Goal: Task Accomplishment & Management: Complete application form

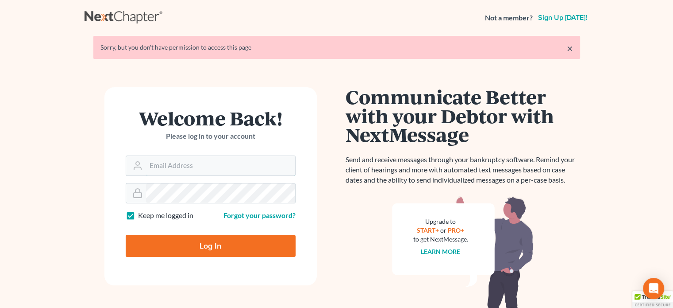
type input "[PERSON_NAME][EMAIL_ADDRESS][DOMAIN_NAME]"
click at [213, 249] on input "Log In" at bounding box center [211, 246] width 170 height 22
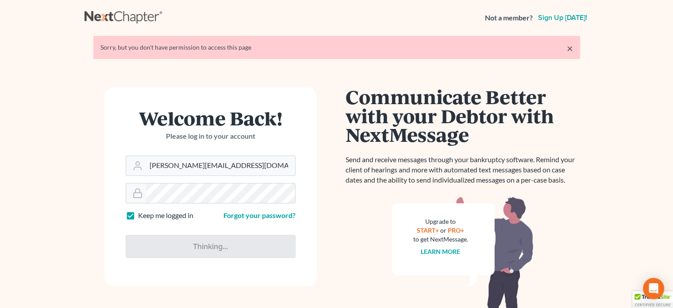
type input "Thinking..."
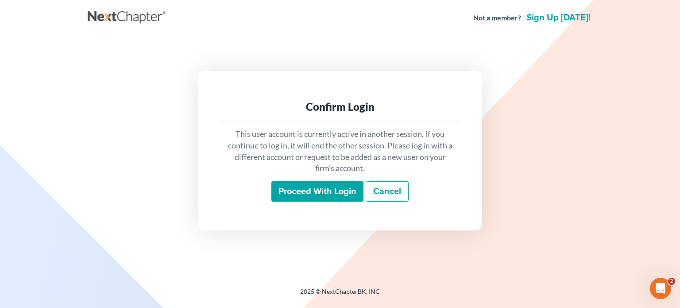
click at [319, 189] on input "Proceed with login" at bounding box center [317, 191] width 92 height 20
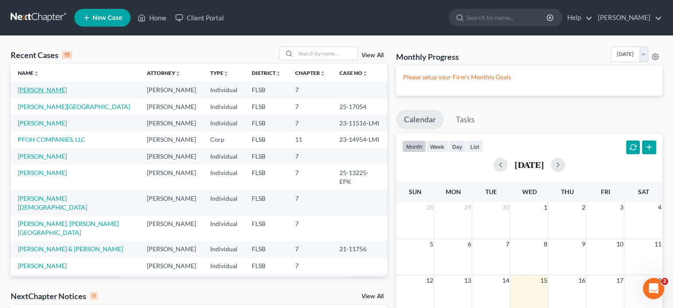
click at [53, 90] on link "Moreno, Victor" at bounding box center [42, 90] width 49 height 8
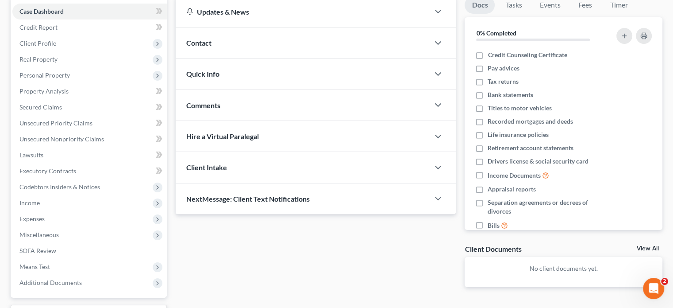
scroll to position [133, 0]
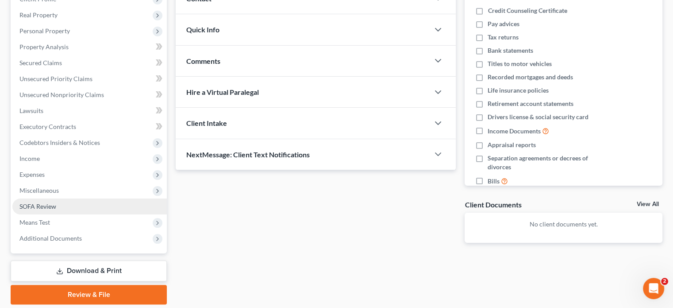
click at [46, 204] on span "SOFA Review" at bounding box center [37, 206] width 37 height 8
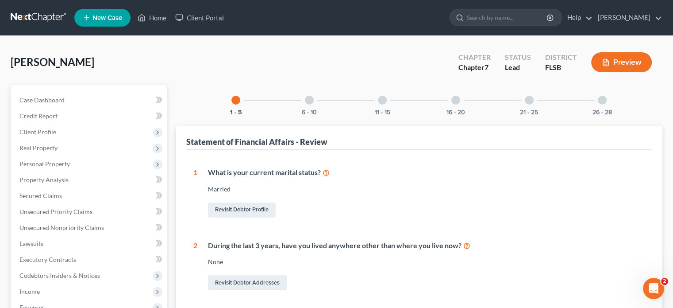
click at [312, 101] on div at bounding box center [309, 100] width 9 height 9
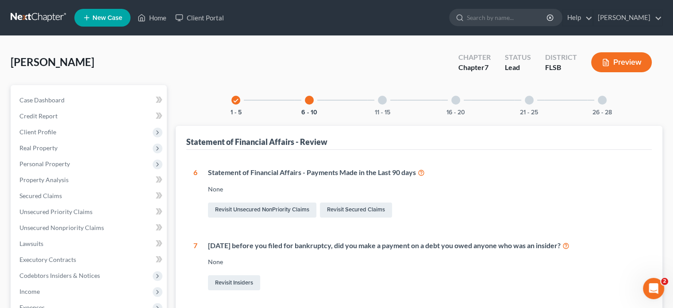
click at [381, 103] on div at bounding box center [382, 100] width 9 height 9
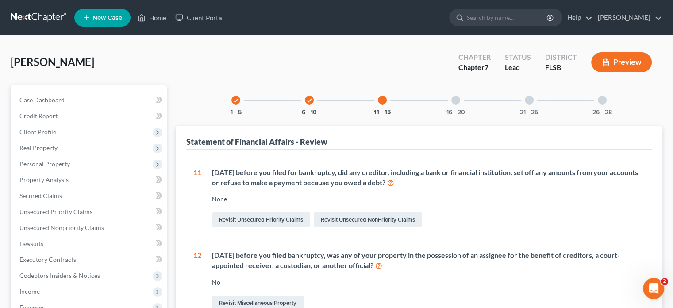
click at [452, 99] on div at bounding box center [455, 100] width 9 height 9
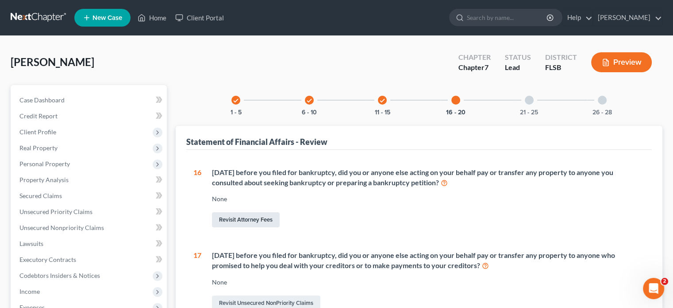
click at [253, 220] on link "Revisit Attorney Fees" at bounding box center [246, 219] width 68 height 15
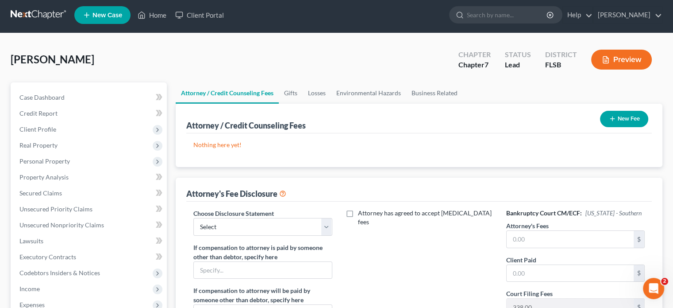
scroll to position [89, 0]
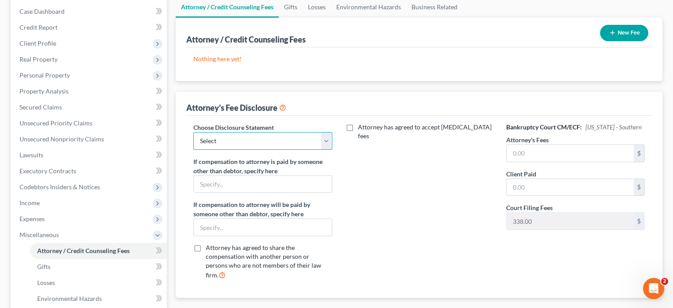
click at [326, 146] on select "Select chapter 11 chapter 7" at bounding box center [262, 141] width 139 height 18
select select "1"
click at [193, 132] on select "Select chapter 11 chapter 7" at bounding box center [262, 141] width 139 height 18
click at [403, 177] on div "Attorney has agreed to accept retainer fees" at bounding box center [419, 205] width 156 height 164
click at [291, 177] on input "text" at bounding box center [263, 184] width 138 height 17
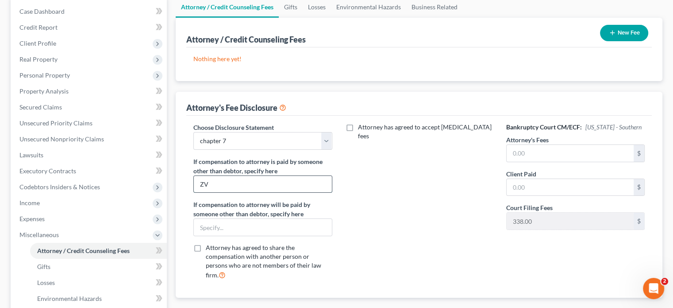
type input "Z"
type input "Victor Moreno"
click at [508, 147] on input "text" at bounding box center [570, 153] width 127 height 17
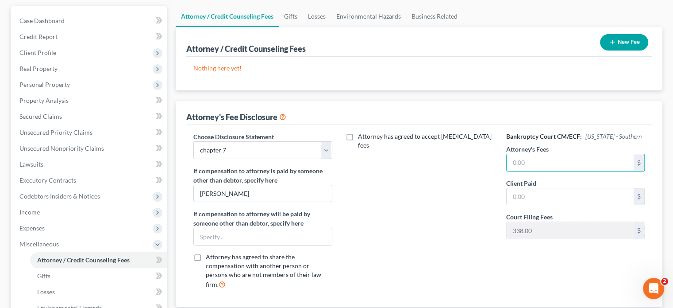
scroll to position [44, 0]
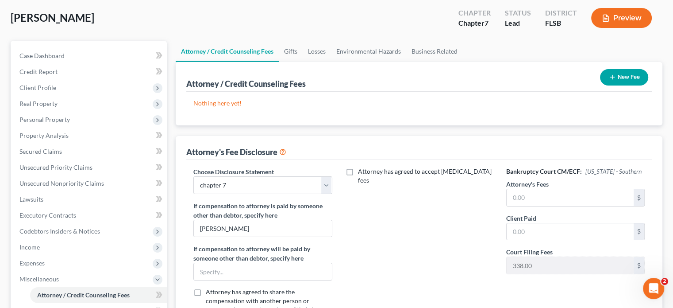
click at [633, 88] on div "Attorney / Credit Counseling Fees New Fee" at bounding box center [419, 77] width 466 height 30
click at [647, 107] on div "Nothing here yet! Attorney / Credit Counselor Fees" at bounding box center [419, 109] width 466 height 34
click at [517, 195] on input "text" at bounding box center [570, 197] width 127 height 17
type input "1,537.00"
click at [515, 233] on input "text" at bounding box center [570, 231] width 127 height 17
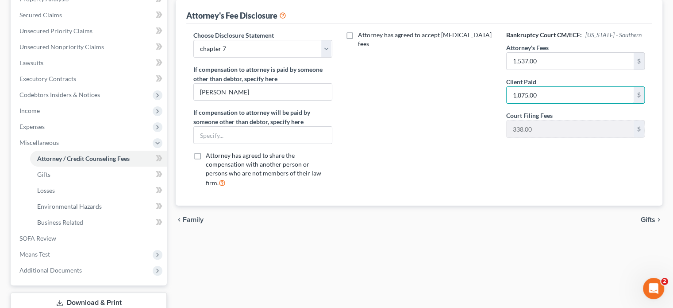
scroll to position [133, 0]
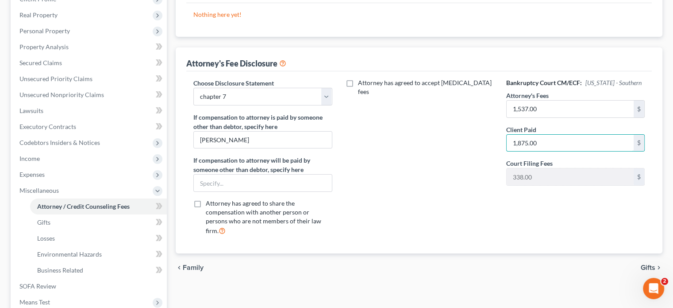
type input "1,875.00"
click at [653, 264] on span "Gifts" at bounding box center [648, 267] width 15 height 7
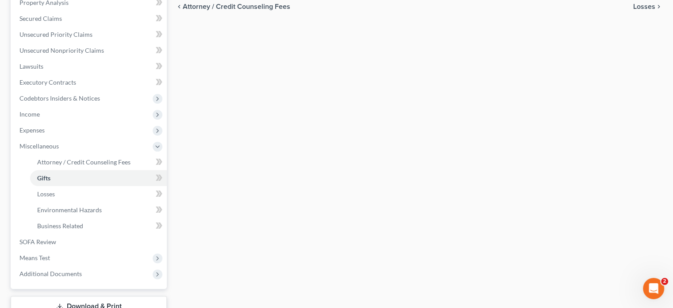
click at [266, 4] on span "Attorney / Credit Counseling Fees" at bounding box center [237, 6] width 108 height 7
select select "1"
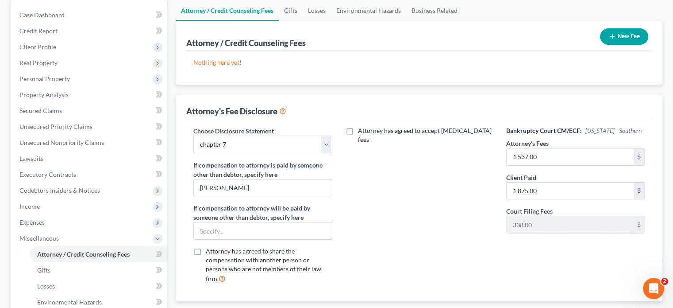
scroll to position [89, 0]
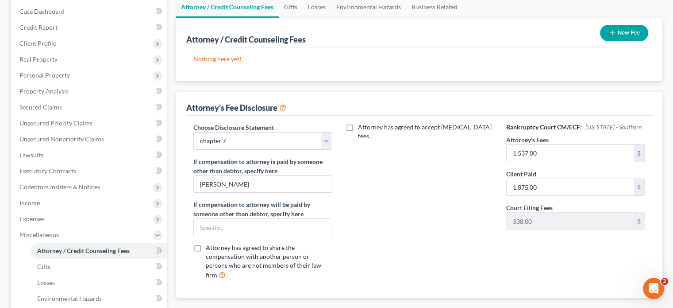
click at [612, 33] on line "button" at bounding box center [612, 33] width 0 height 4
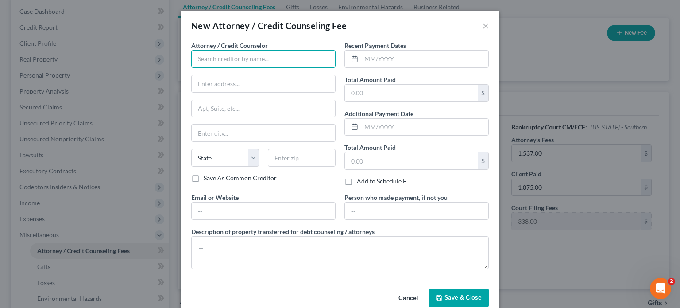
click at [204, 60] on input "text" at bounding box center [263, 59] width 144 height 18
type input "l"
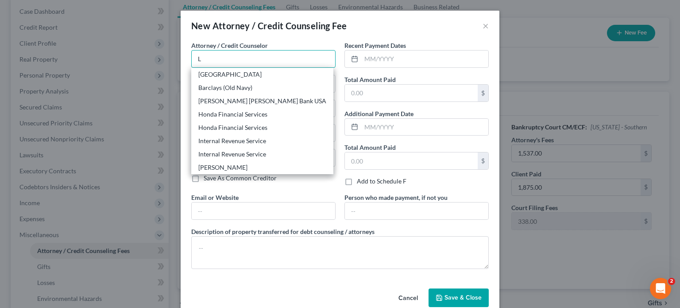
type input "L"
click at [486, 29] on div "New Attorney / Credit Counseling Fee ×" at bounding box center [340, 26] width 319 height 30
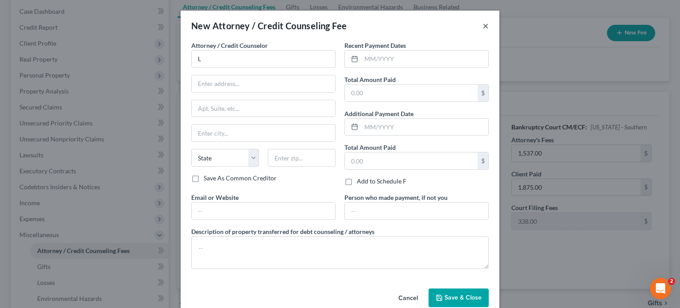
click at [484, 28] on button "×" at bounding box center [485, 25] width 6 height 11
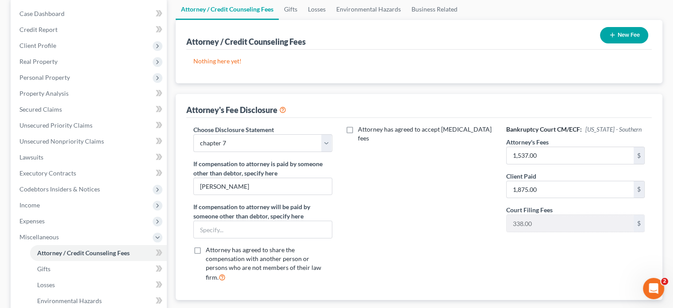
scroll to position [20, 0]
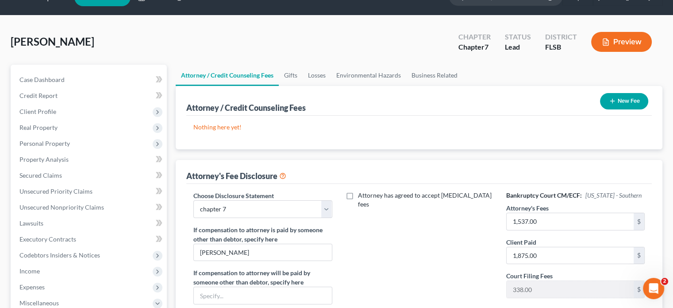
click at [231, 129] on p "Nothing here yet!" at bounding box center [418, 127] width 451 height 9
click at [627, 94] on button "New Fee" at bounding box center [624, 101] width 48 height 16
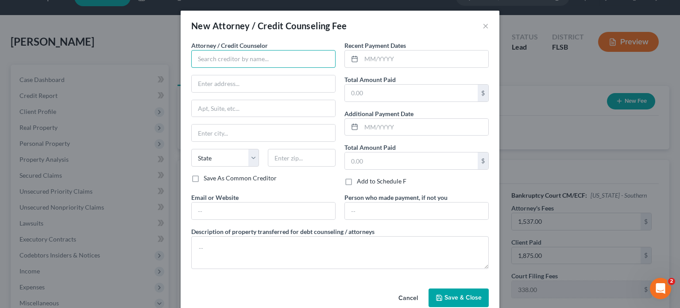
click at [224, 62] on input "text" at bounding box center [263, 59] width 144 height 18
type input "Lenard H. Gorman, Esq."
type input "9700 South Dixie Highway"
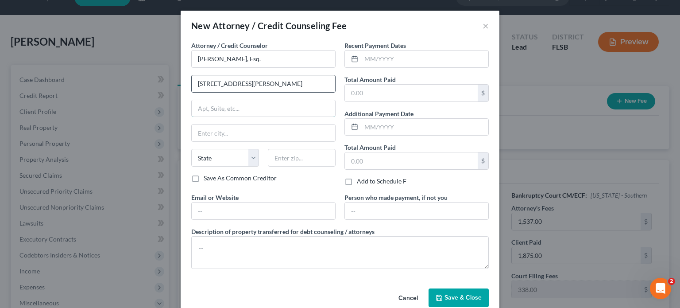
type input "Suite 1000"
type input "Miami"
select select "9"
type input "33156"
click at [204, 177] on label "Save As Common Creditor" at bounding box center [240, 177] width 73 height 9
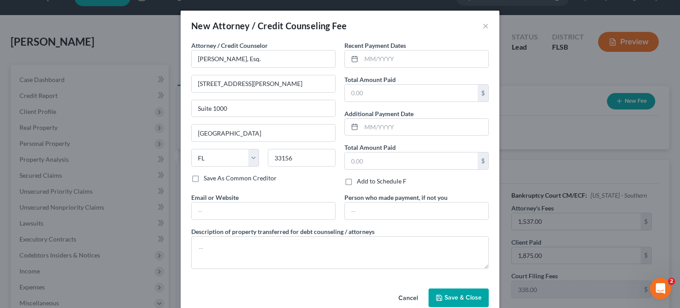
click at [207, 177] on input "Save As Common Creditor" at bounding box center [210, 176] width 6 height 6
checkbox input "true"
click at [448, 296] on span "Save & Close" at bounding box center [462, 297] width 37 height 8
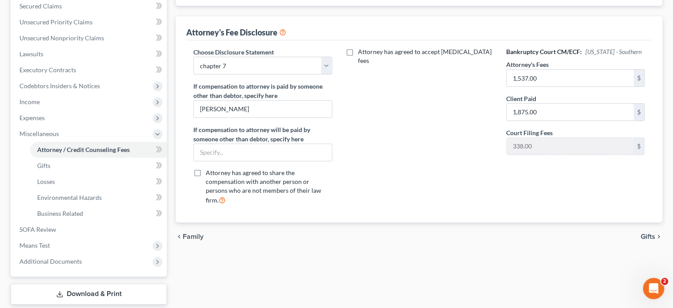
scroll to position [242, 0]
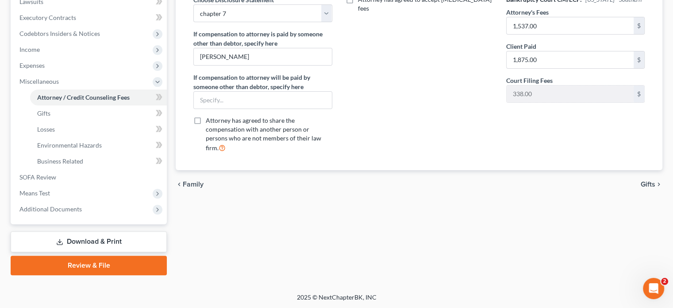
click at [93, 236] on link "Download & Print" at bounding box center [89, 241] width 156 height 21
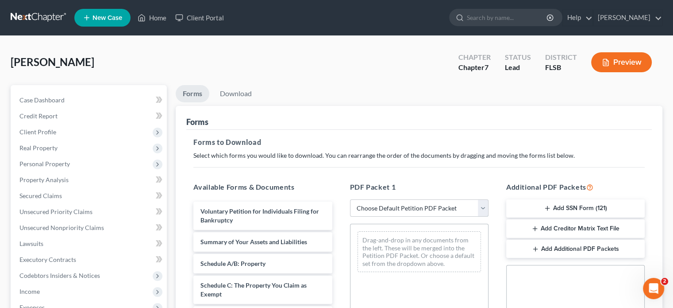
click at [478, 209] on select "Choose Default Petition PDF Packet Complete Bankruptcy Petition (all forms and …" at bounding box center [419, 208] width 139 height 18
select select "0"
click at [350, 199] on select "Choose Default Petition PDF Packet Complete Bankruptcy Petition (all forms and …" at bounding box center [419, 208] width 139 height 18
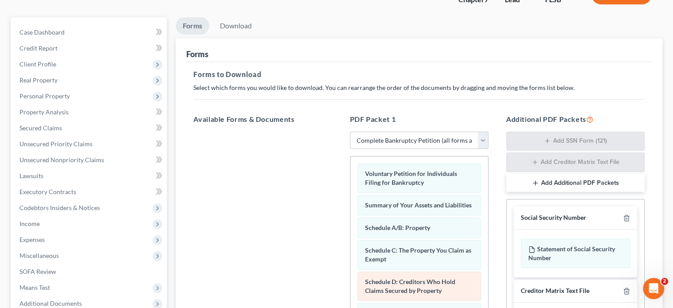
scroll to position [133, 0]
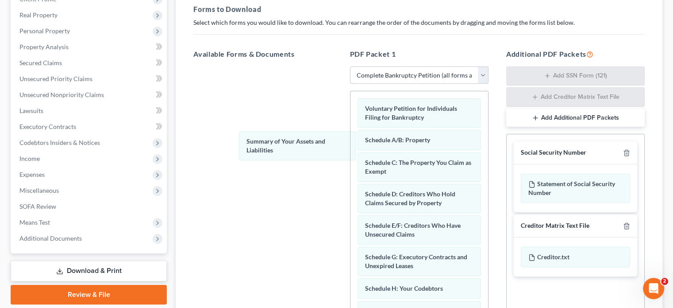
drag, startPoint x: 435, startPoint y: 139, endPoint x: 333, endPoint y: 145, distance: 102.4
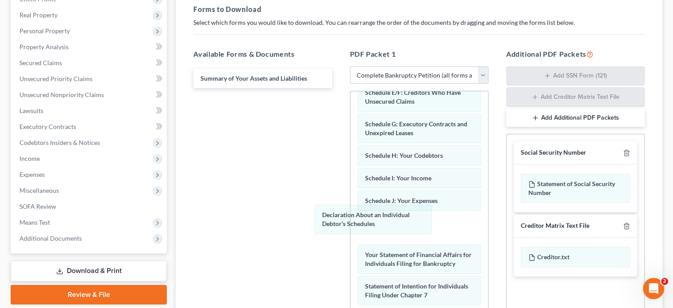
drag, startPoint x: 420, startPoint y: 225, endPoint x: 283, endPoint y: 193, distance: 140.0
click at [350, 196] on div "Declaration About an Individual Debtor's Schedules Voluntary Petition for Indiv…" at bounding box center [419, 226] width 138 height 536
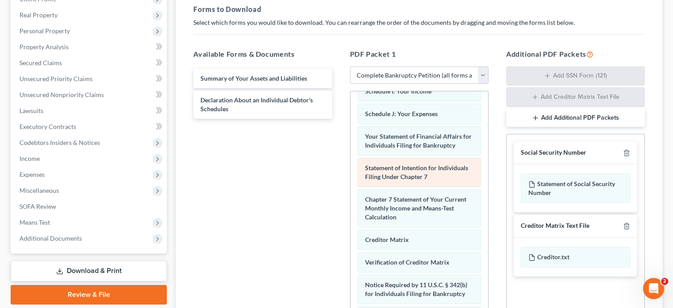
scroll to position [221, 0]
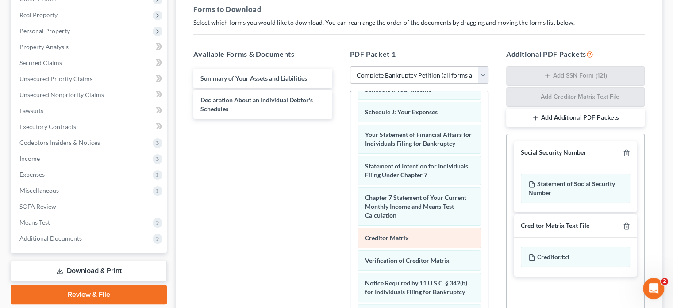
click at [350, 227] on div "Voluntary Petition for Individuals Filing for Bankruptcy Schedule A/B: Property…" at bounding box center [419, 122] width 138 height 504
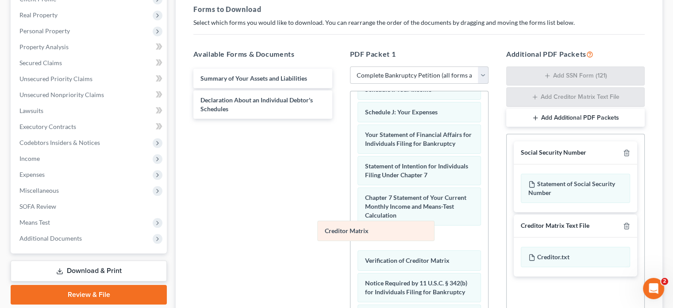
drag, startPoint x: 434, startPoint y: 240, endPoint x: 172, endPoint y: 215, distance: 263.2
click at [350, 215] on div "Creditor Matrix Voluntary Petition for Individuals Filing for Bankruptcy Schedu…" at bounding box center [419, 122] width 138 height 504
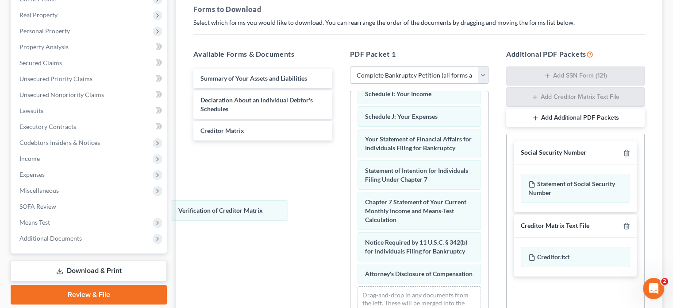
click at [350, 214] on div "Verification of Creditor Matrix Voluntary Petition for Individuals Filing for B…" at bounding box center [419, 103] width 138 height 459
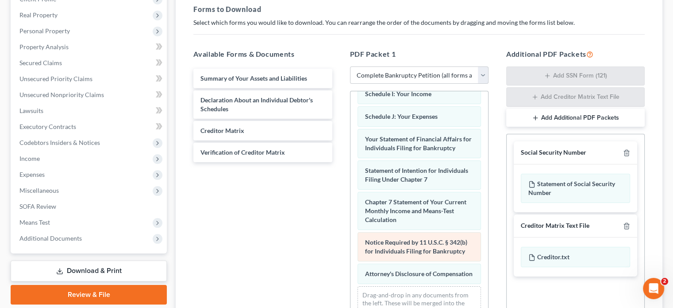
scroll to position [191, 0]
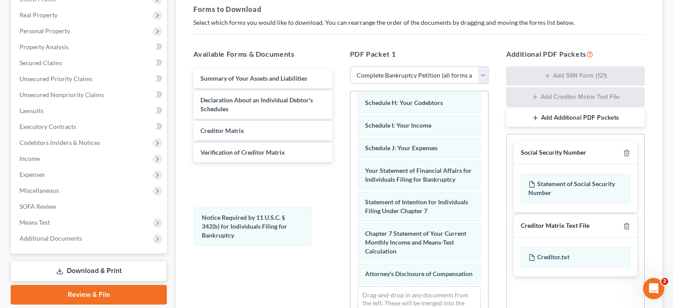
drag, startPoint x: 410, startPoint y: 246, endPoint x: 258, endPoint y: 230, distance: 152.6
click at [350, 228] on div "Notice Required by 11 U.S.C. § 342(b) for Individuals Filing for Bankruptcy Vol…" at bounding box center [419, 120] width 138 height 428
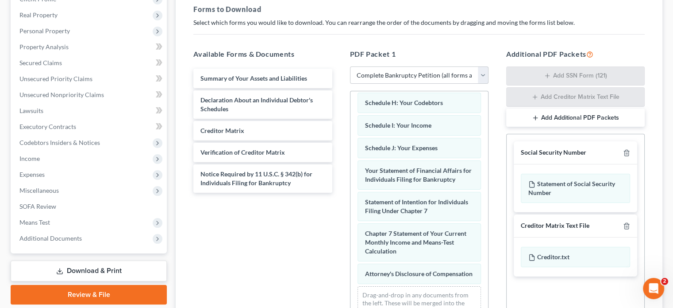
scroll to position [221, 0]
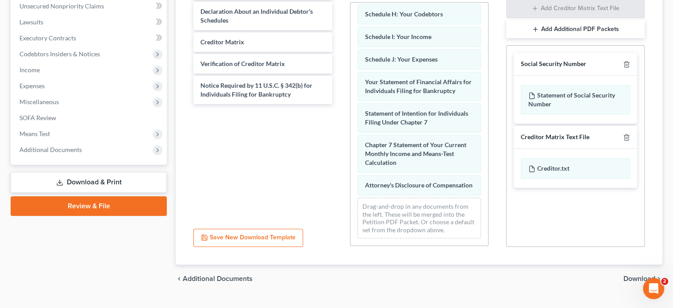
click at [636, 277] on span "Download" at bounding box center [640, 278] width 32 height 7
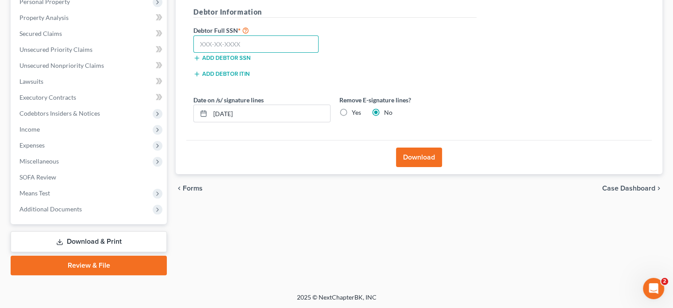
click at [204, 46] on input "text" at bounding box center [255, 44] width 125 height 18
type input "769-78-8636"
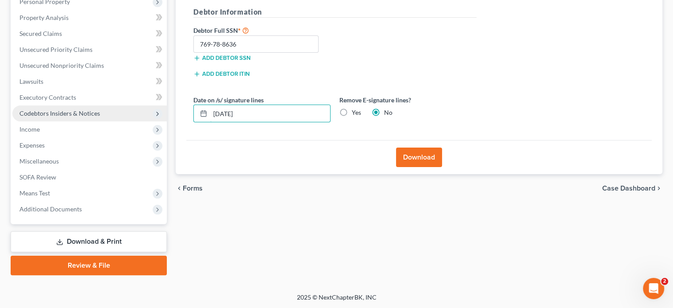
drag, startPoint x: 299, startPoint y: 112, endPoint x: 53, endPoint y: 111, distance: 246.0
click at [54, 111] on div "Petition Navigation Case Dashboard Payments Invoices Payments Payments Credit R…" at bounding box center [336, 99] width 661 height 352
click at [352, 108] on label "Yes" at bounding box center [356, 112] width 9 height 9
click at [355, 108] on input "Yes" at bounding box center [358, 111] width 6 height 6
radio input "true"
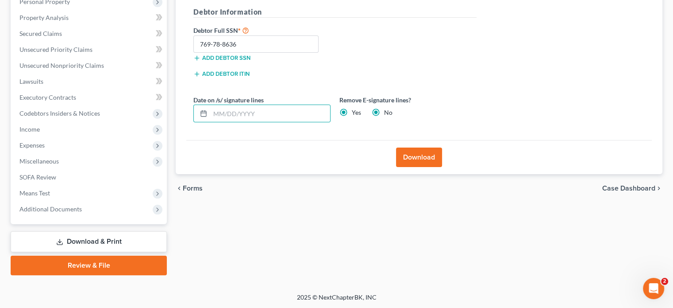
radio input "false"
click at [420, 156] on button "Download" at bounding box center [419, 156] width 46 height 19
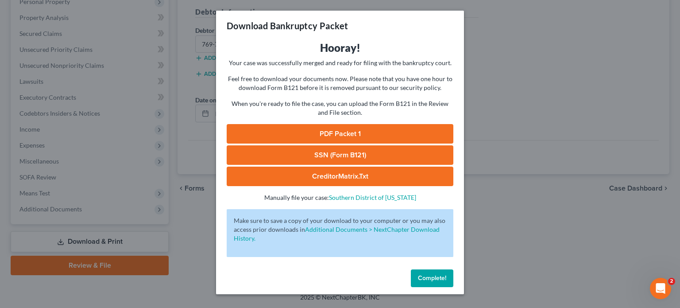
click at [407, 127] on link "PDF Packet 1" at bounding box center [340, 133] width 227 height 19
click at [442, 279] on span "Complete!" at bounding box center [432, 278] width 28 height 8
